Goal: Navigation & Orientation: Find specific page/section

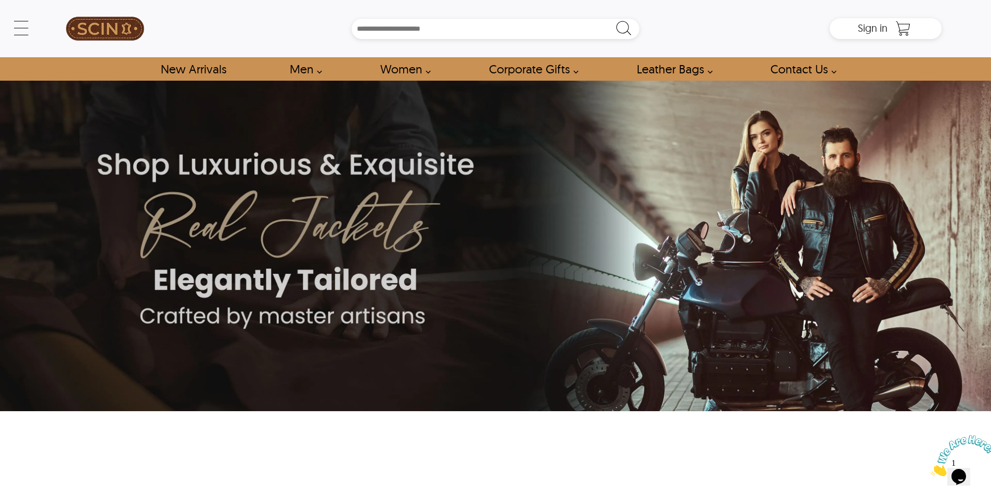
click at [106, 32] on img at bounding box center [105, 28] width 78 height 47
